Goal: Task Accomplishment & Management: Manage account settings

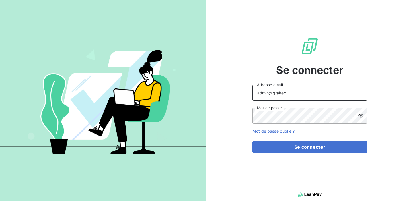
click at [292, 93] on input "admin@graitec" at bounding box center [309, 93] width 115 height 16
type input "a"
type input "[EMAIL_ADDRESS][DOMAIN_NAME]"
click at [302, 108] on div "[EMAIL_ADDRESS][DOMAIN_NAME] Adresse email Mot de passe" at bounding box center [309, 104] width 115 height 39
drag, startPoint x: 302, startPoint y: 107, endPoint x: 165, endPoint y: 122, distance: 137.8
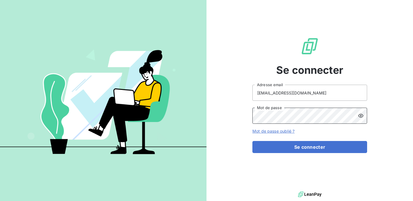
click at [165, 122] on div "Se connecter [EMAIL_ADDRESS][DOMAIN_NAME] Adresse email Mot de passe Mot de pas…" at bounding box center [206, 100] width 413 height 201
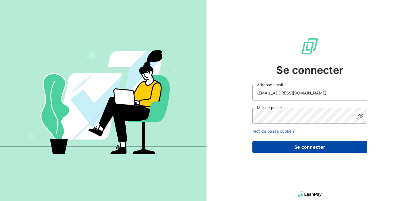
click at [309, 147] on button "Se connecter" at bounding box center [309, 147] width 115 height 12
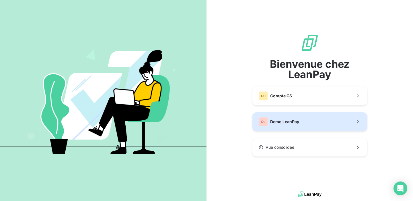
click at [306, 120] on button "DL Demo LeanPay" at bounding box center [309, 121] width 115 height 19
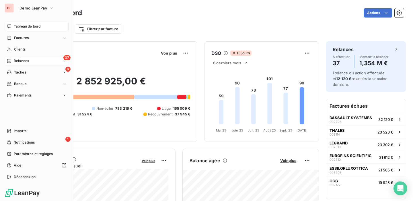
click at [19, 58] on span "Relances" at bounding box center [21, 60] width 15 height 5
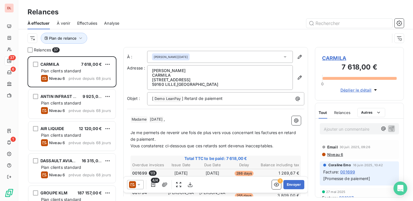
scroll to position [144, 89]
click at [401, 21] on icon "button" at bounding box center [399, 23] width 6 height 6
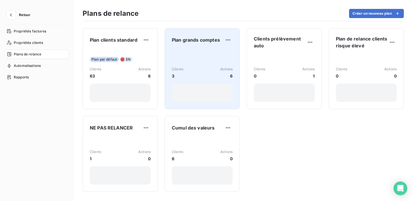
click at [199, 50] on div "Clients 3 Actions 6" at bounding box center [202, 75] width 61 height 53
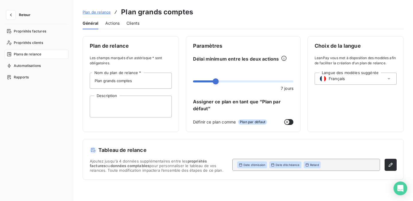
click at [112, 24] on span "Actions" at bounding box center [112, 23] width 14 height 6
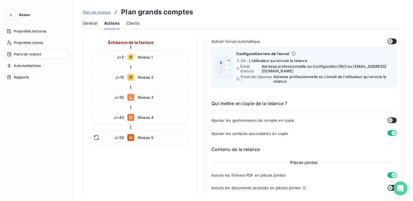
scroll to position [9, 0]
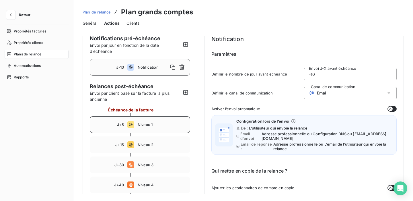
click at [171, 126] on span "Niveau 1" at bounding box center [162, 124] width 49 height 5
type input "5"
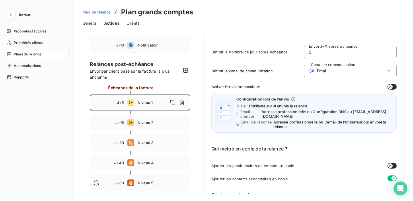
scroll to position [31, 0]
click at [330, 71] on div "Email" at bounding box center [350, 71] width 93 height 12
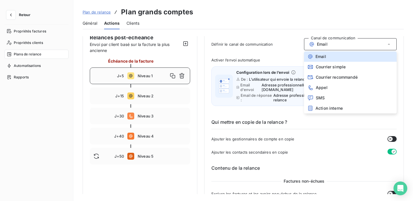
scroll to position [61, 0]
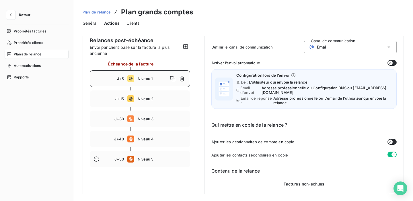
scroll to position [50, 0]
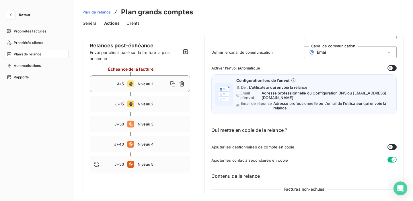
click at [285, 118] on div "Qui mettre en copie de la relance ? Ajouter les gestionnaires de compte en copi…" at bounding box center [303, 140] width 185 height 46
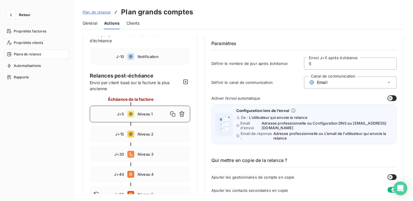
scroll to position [0, 0]
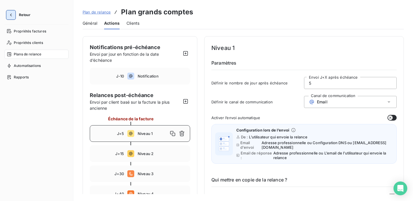
click at [11, 13] on icon "button" at bounding box center [11, 15] width 6 height 6
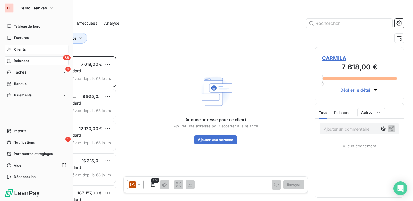
scroll to position [144, 89]
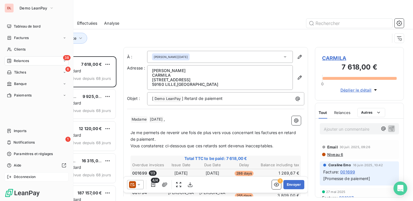
click at [21, 181] on div "Déconnexion" at bounding box center [37, 176] width 64 height 9
